Goal: Book appointment/travel/reservation

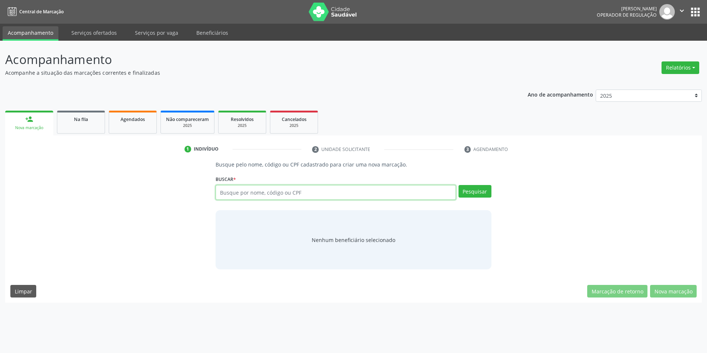
paste input "9000985841"
type input "9000985841"
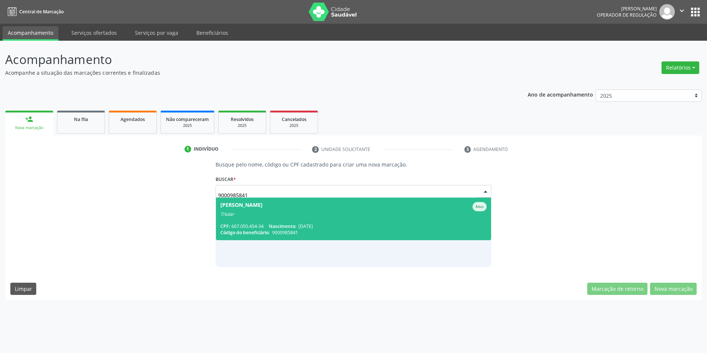
click at [327, 215] on div "Titular" at bounding box center [353, 214] width 266 height 6
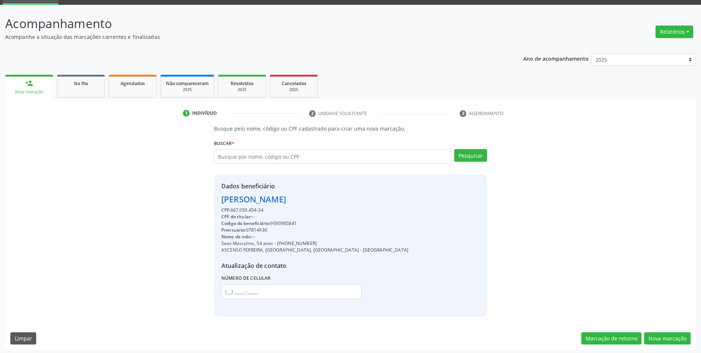
scroll to position [38, 0]
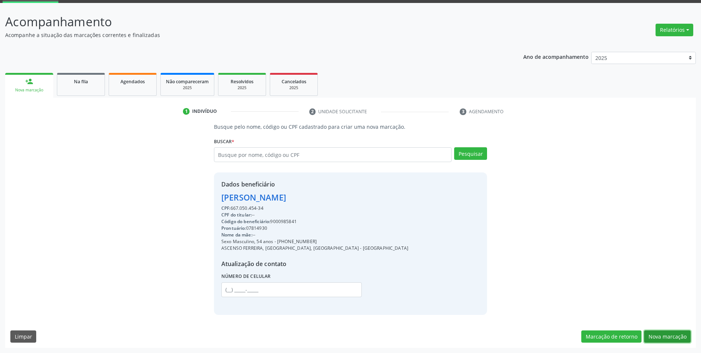
click at [661, 338] on button "Nova marcação" at bounding box center [667, 336] width 47 height 13
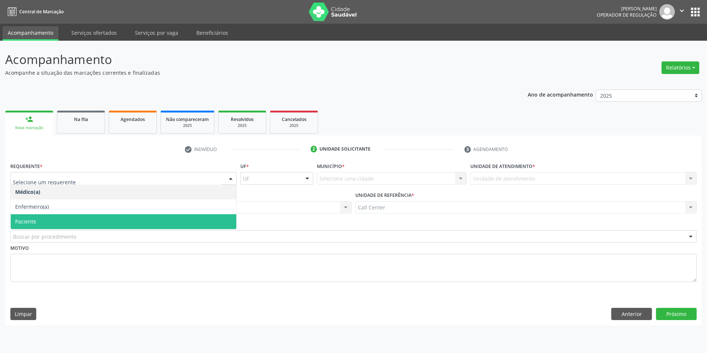
click at [69, 224] on span "Paciente" at bounding box center [124, 221] width 226 height 15
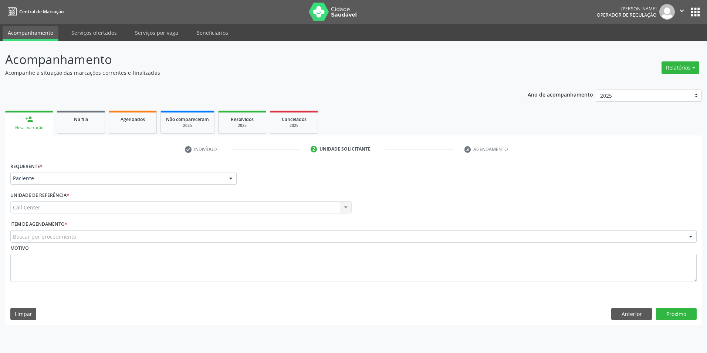
click at [66, 232] on div "Buscar por procedimento" at bounding box center [353, 236] width 686 height 13
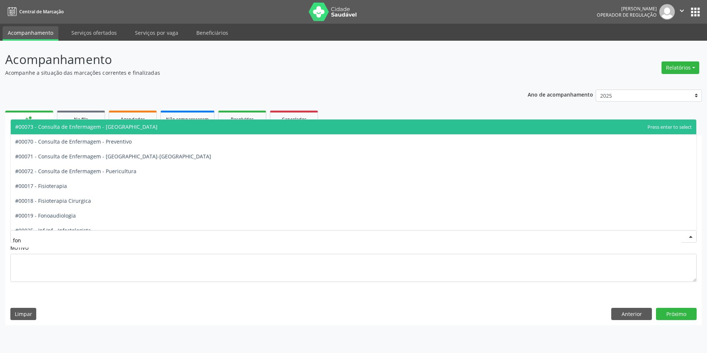
type input "fono"
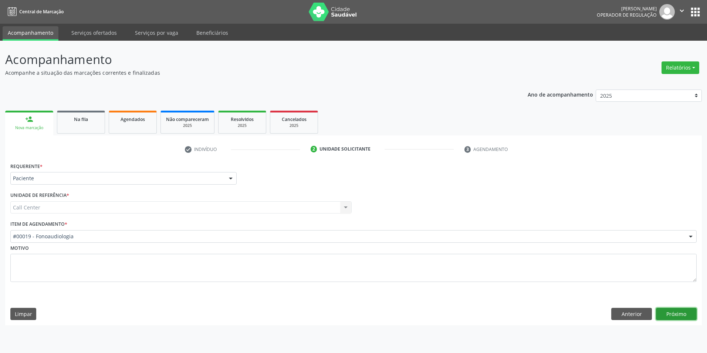
click at [677, 311] on button "Próximo" at bounding box center [676, 314] width 41 height 13
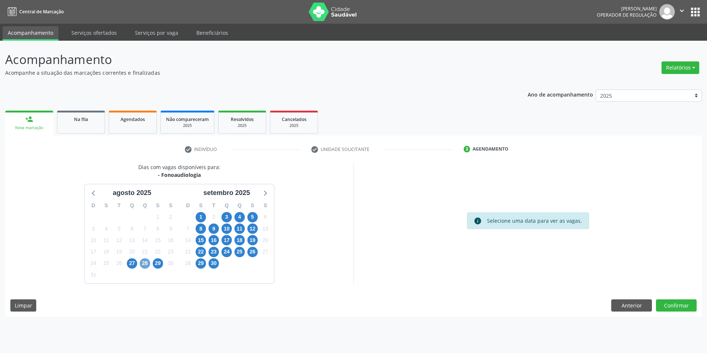
click at [143, 264] on span "28" at bounding box center [145, 263] width 10 height 10
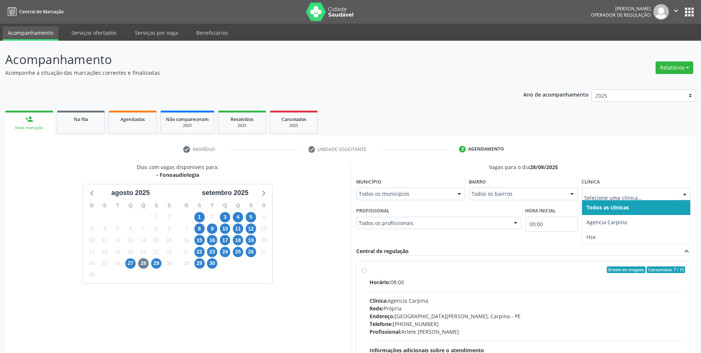
click at [637, 198] on div at bounding box center [636, 193] width 109 height 13
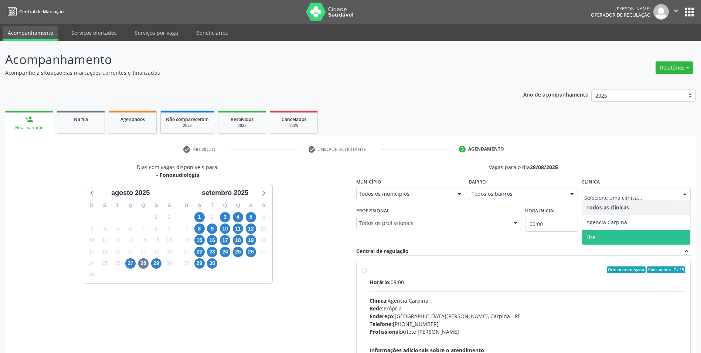
click at [623, 238] on span "Hse" at bounding box center [636, 237] width 108 height 15
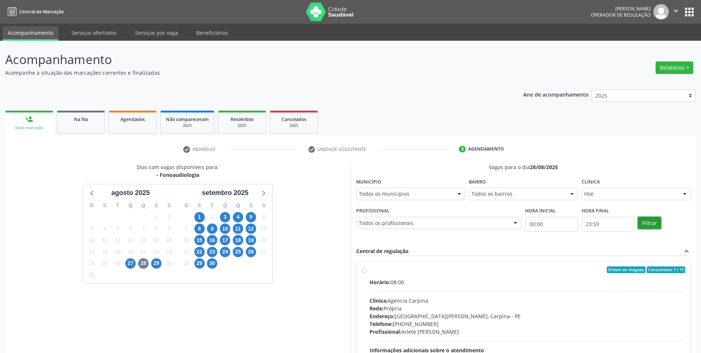
click at [649, 219] on button "Filtrar" at bounding box center [649, 223] width 23 height 13
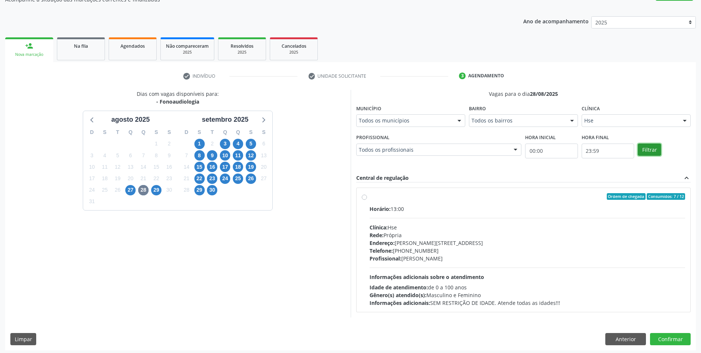
scroll to position [76, 0]
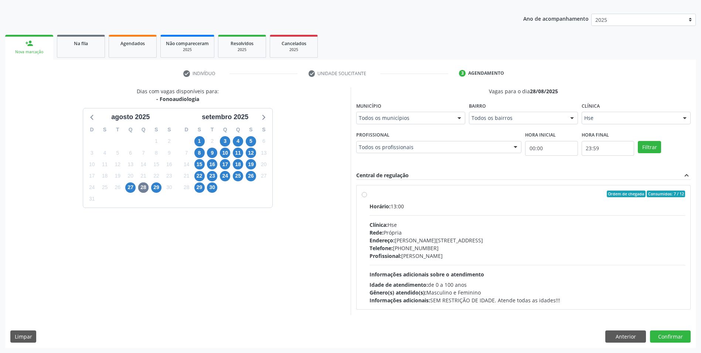
click at [407, 233] on div "Rede: Própria" at bounding box center [528, 233] width 316 height 8
click at [367, 197] on input "Ordem de chegada Consumidos: 7 / 12 Horário: 13:00 Clínica: Hse Rede: [PERSON_N…" at bounding box center [364, 193] width 5 height 7
radio input "true"
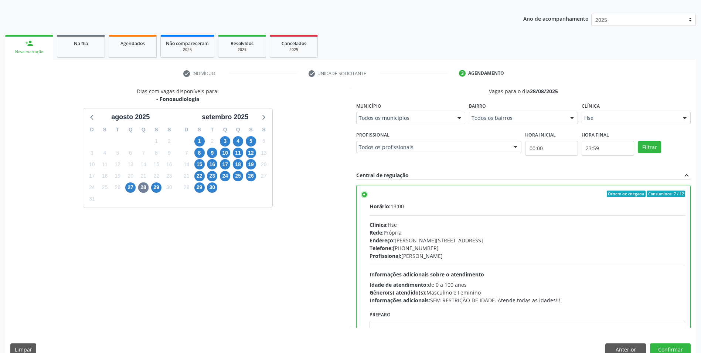
scroll to position [37, 0]
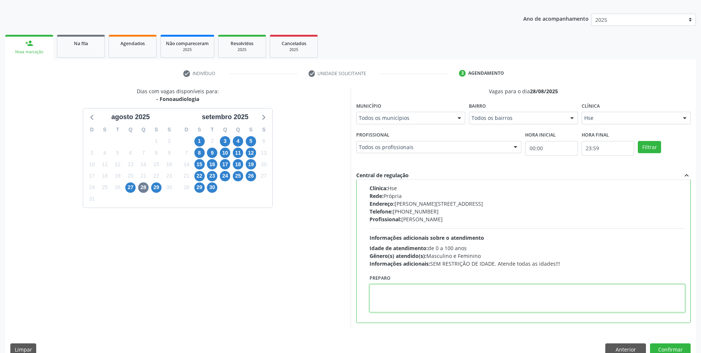
click at [449, 299] on textarea at bounding box center [528, 298] width 316 height 28
paste textarea "[PHONE_NUMBER]"
type textarea "[PHONE_NUMBER]"
click at [672, 347] on button "Confirmar" at bounding box center [670, 349] width 41 height 13
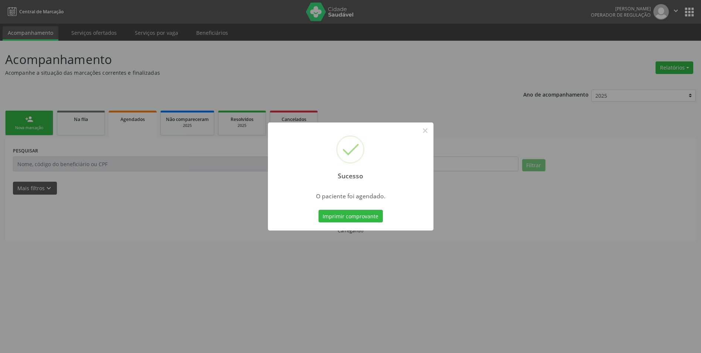
scroll to position [0, 0]
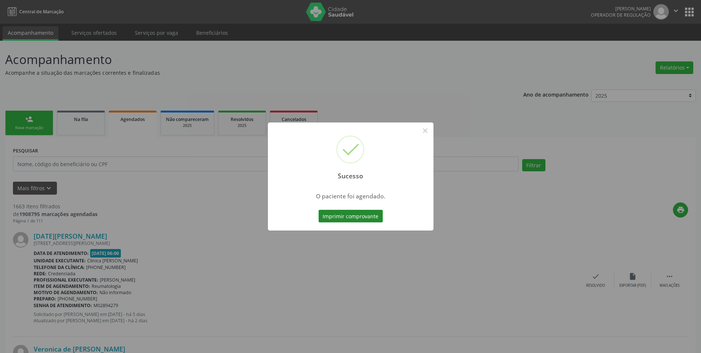
click at [359, 221] on button "Imprimir comprovante" at bounding box center [351, 216] width 64 height 13
